Goal: Task Accomplishment & Management: Complete application form

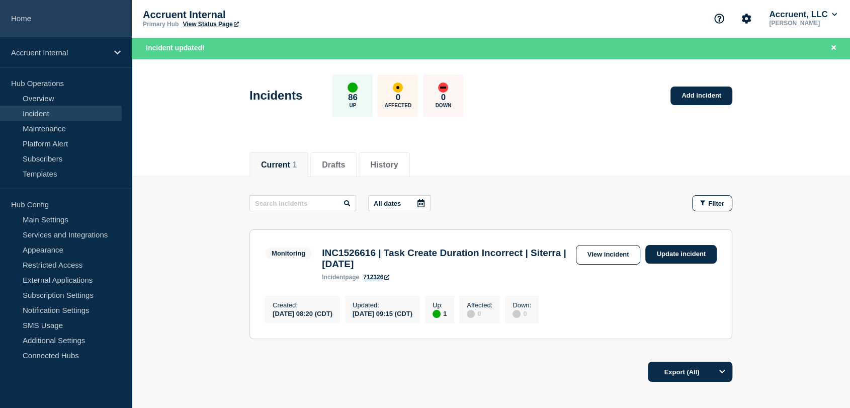
click at [35, 26] on link "Home" at bounding box center [66, 18] width 132 height 37
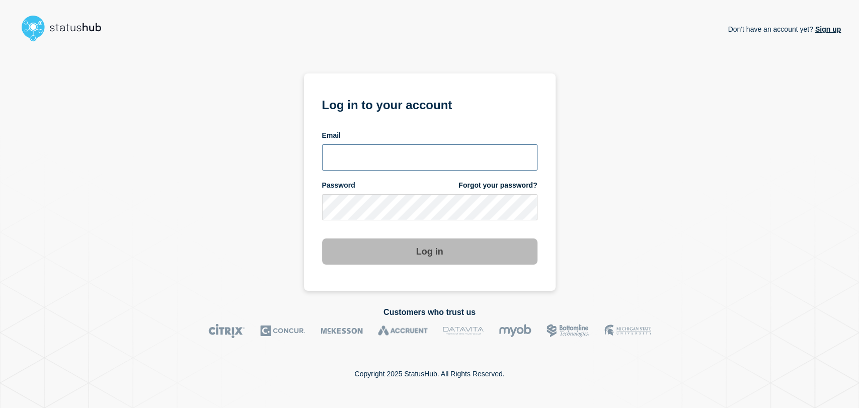
click at [393, 155] on input "email input" at bounding box center [429, 157] width 215 height 26
click at [412, 154] on input "email input" at bounding box center [429, 157] width 215 height 26
type input "gavin.moore@accruent.com"
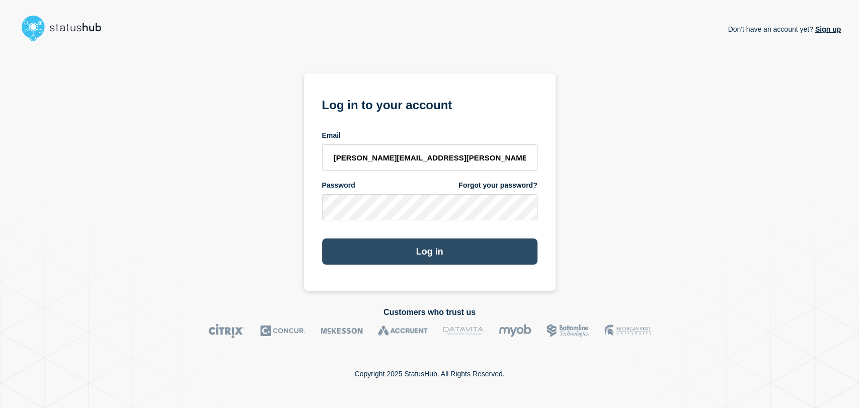
click at [476, 247] on button "Log in" at bounding box center [429, 251] width 215 height 26
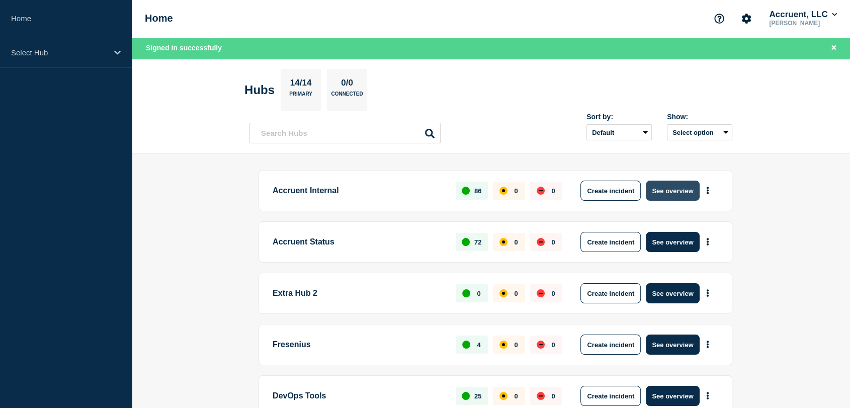
click at [664, 190] on button "See overview" at bounding box center [672, 191] width 53 height 20
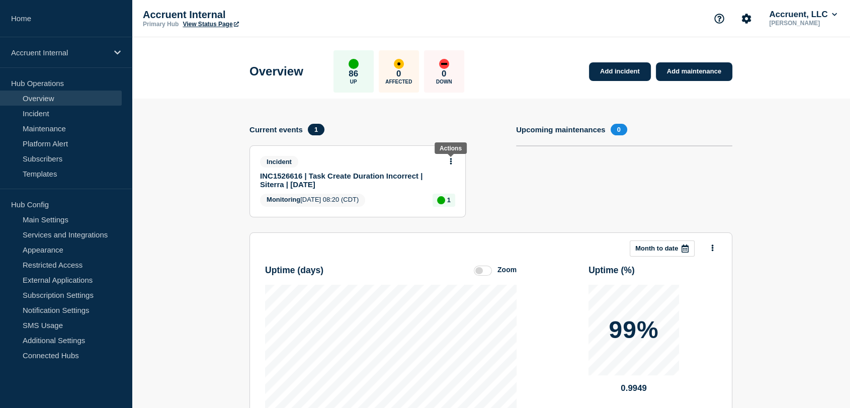
click at [450, 161] on icon at bounding box center [451, 161] width 3 height 7
click at [436, 195] on link "Update incident" at bounding box center [451, 198] width 49 height 8
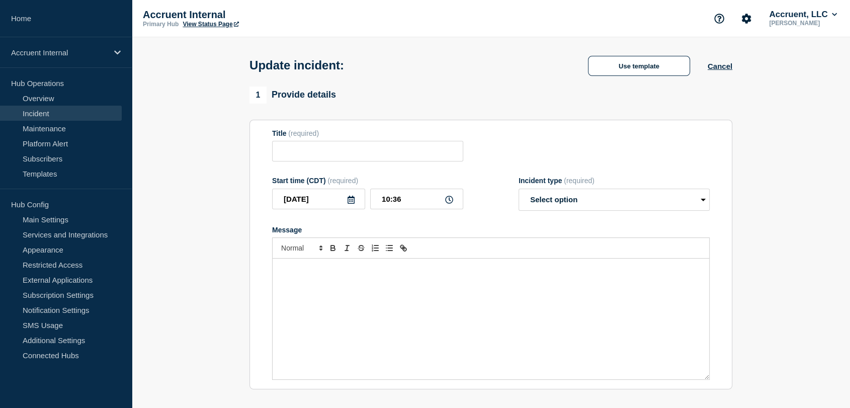
type input "INC1526616 | Task Create Duration Incorrect | Siterra | [DATE]"
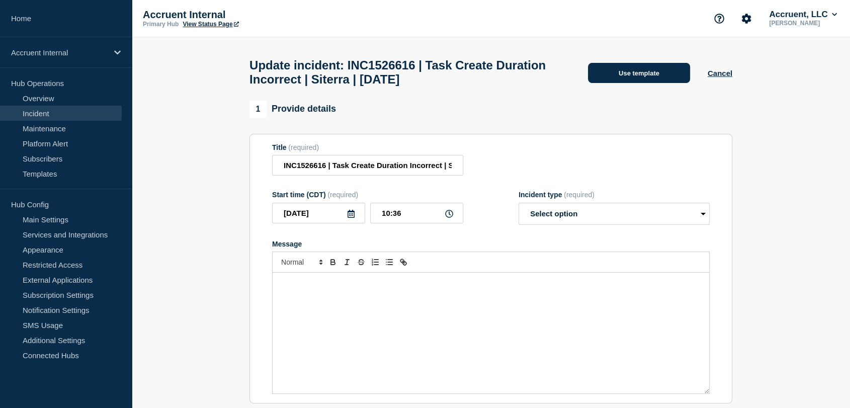
click at [595, 78] on button "Use template" at bounding box center [639, 73] width 102 height 20
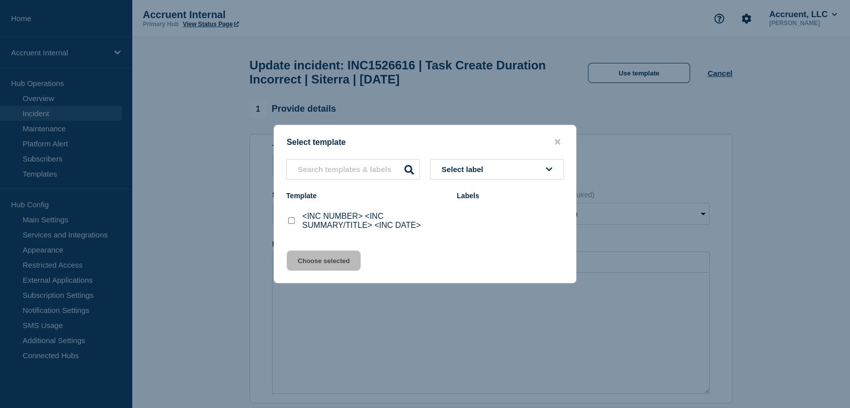
click at [292, 223] on input "<INC NUMBER> <INC SUMMARY/TITLE> <INC DATE> checkbox" at bounding box center [291, 220] width 7 height 7
checkbox input "true"
click at [316, 260] on button "Choose selected" at bounding box center [324, 261] width 74 height 20
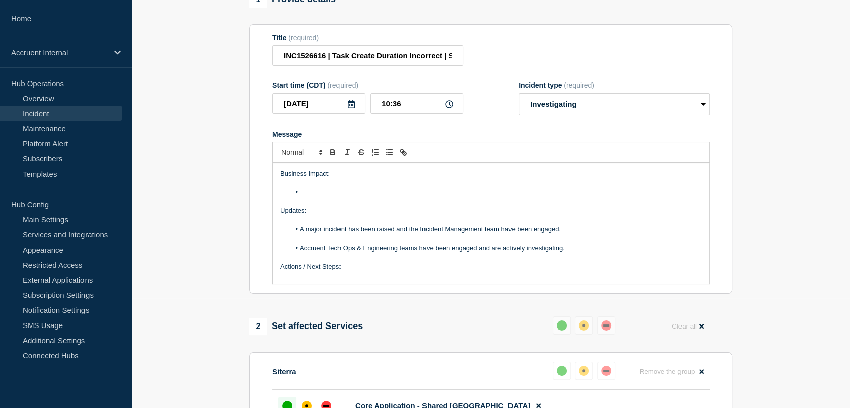
scroll to position [112, 0]
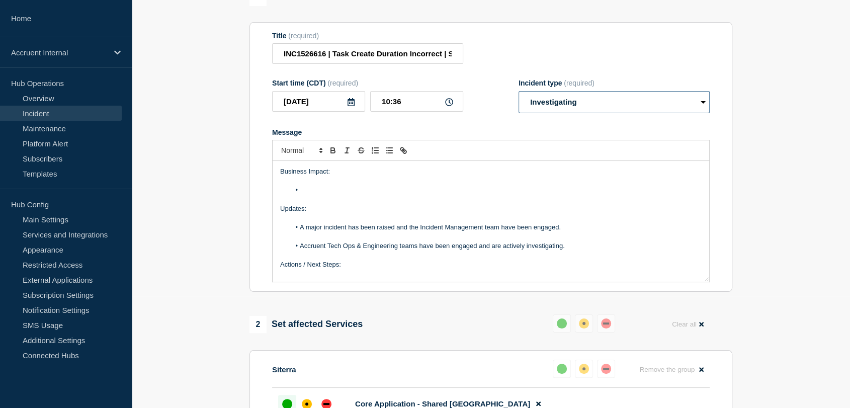
click at [613, 113] on select "Select option Investigating Identified Monitoring Resolved" at bounding box center [614, 102] width 191 height 22
select select "resolved"
click at [519, 113] on select "Select option Investigating Identified Monitoring Resolved" at bounding box center [614, 102] width 191 height 22
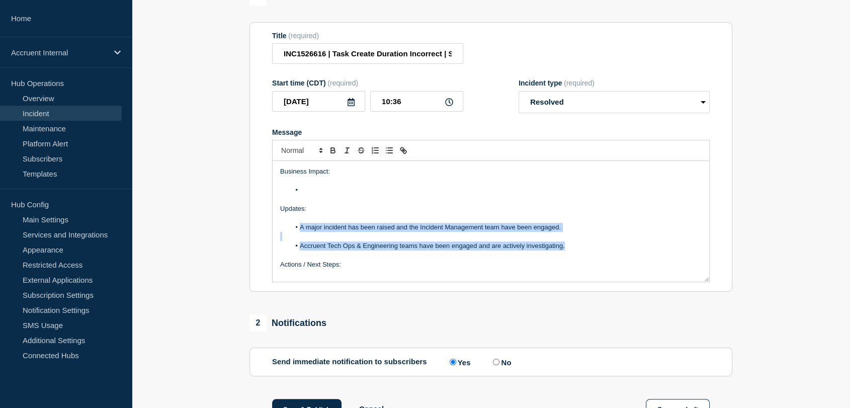
drag, startPoint x: 572, startPoint y: 271, endPoint x: 301, endPoint y: 251, distance: 271.4
click at [301, 251] on div "Business Impact: Updates: A major incident has been raised and the Incident Man…" at bounding box center [491, 221] width 437 height 121
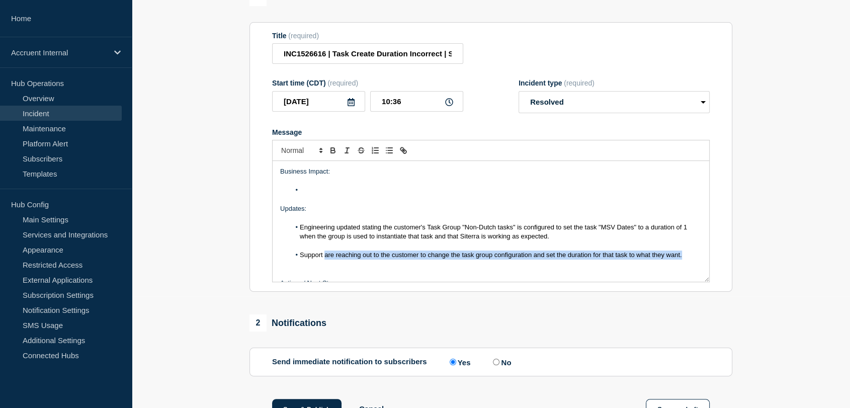
drag, startPoint x: 686, startPoint y: 277, endPoint x: 325, endPoint y: 277, distance: 360.7
click at [325, 260] on li "Support are reaching out to the customer to change the task group configuration…" at bounding box center [496, 255] width 412 height 9
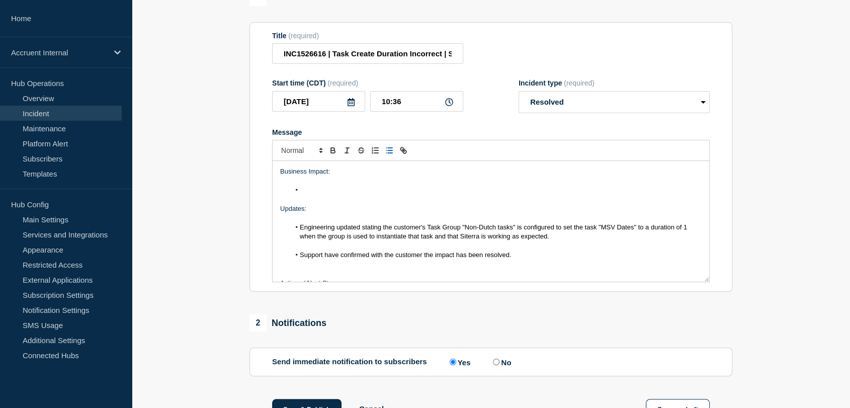
click at [335, 195] on li "Message" at bounding box center [496, 190] width 412 height 9
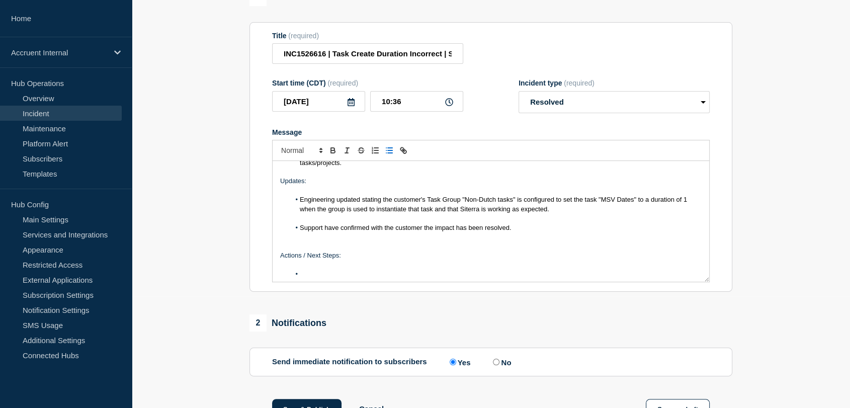
scroll to position [76, 0]
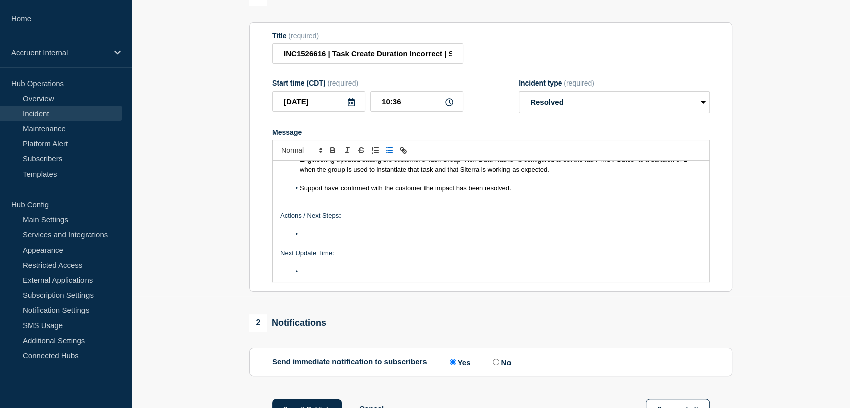
click at [328, 239] on li "Message" at bounding box center [496, 234] width 412 height 9
drag, startPoint x: 335, startPoint y: 290, endPoint x: 258, endPoint y: 238, distance: 93.2
click at [258, 238] on section "Title (required) INC1526616 | Task Create Duration Incorrect | Siterra | 9th Se…" at bounding box center [491, 157] width 483 height 270
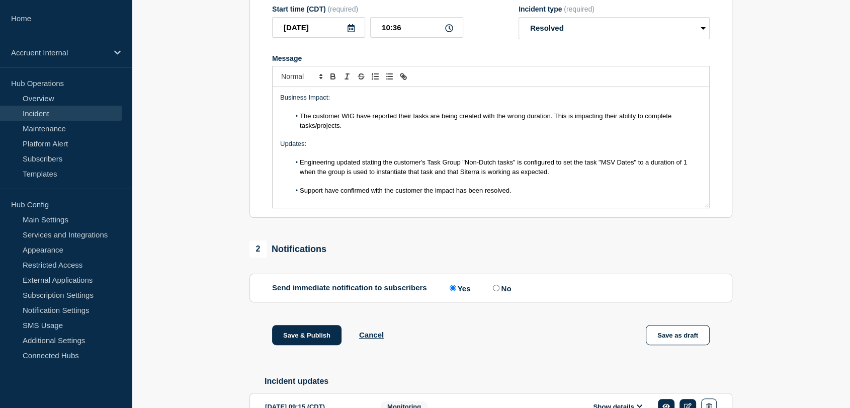
scroll to position [302, 0]
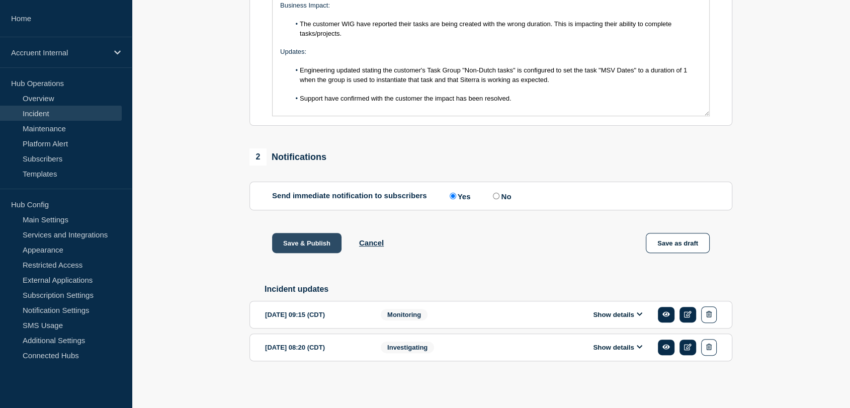
click at [313, 238] on button "Save & Publish" at bounding box center [306, 243] width 69 height 20
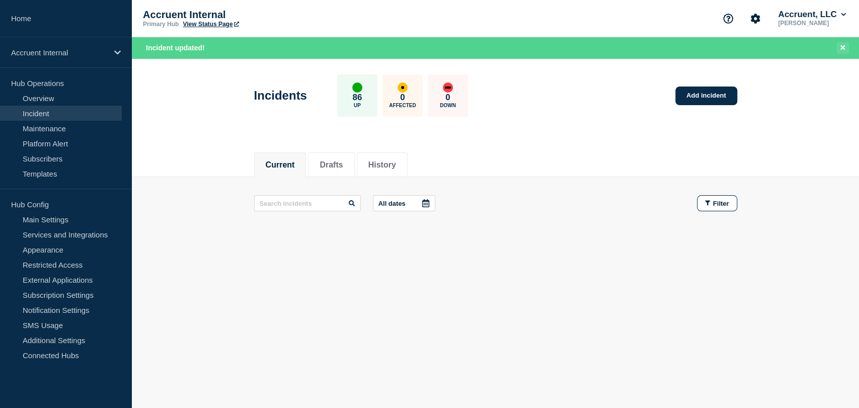
click at [841, 47] on icon "Close banner" at bounding box center [842, 47] width 5 height 7
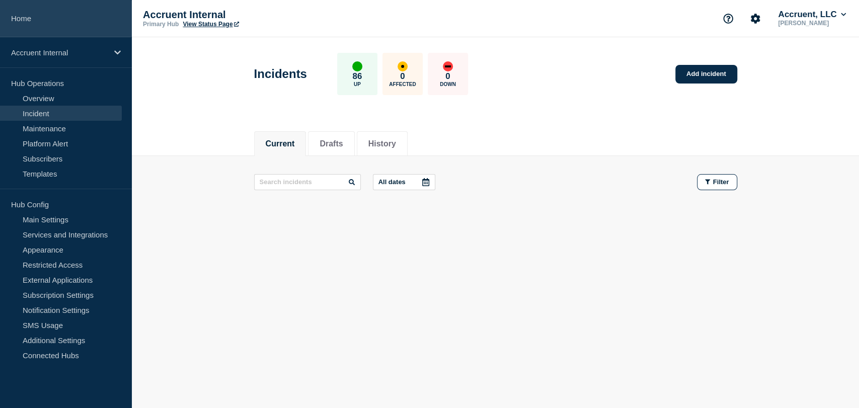
click at [34, 27] on link "Home" at bounding box center [66, 18] width 132 height 37
